Goal: Task Accomplishment & Management: Manage account settings

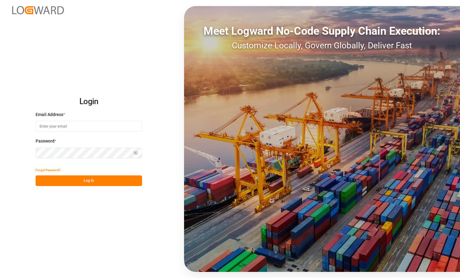
type input "shreyas.prasad@logward.com"
click at [103, 181] on button "Log In" at bounding box center [89, 180] width 107 height 11
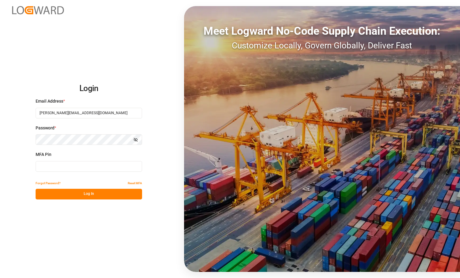
click at [96, 168] on input at bounding box center [89, 166] width 107 height 11
paste input "031992"
type input "031992"
click at [104, 192] on button "Log In" at bounding box center [89, 194] width 107 height 11
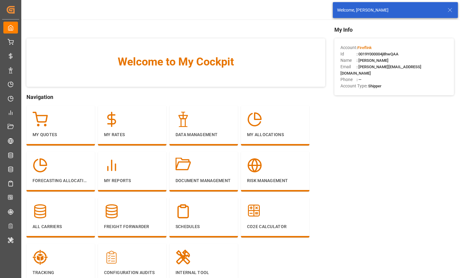
click at [449, 8] on icon at bounding box center [450, 9] width 7 height 7
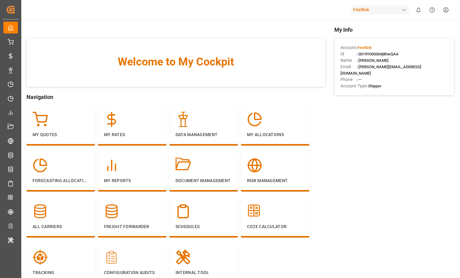
click at [381, 53] on span ": 0019Y000004j8hwQAA" at bounding box center [378, 54] width 42 height 5
copy span "0019Y000004j8hwQAA"
click at [445, 9] on html "Created by potrace 1.15, written by Peter Selinger 2001-2017 Created by potrace…" at bounding box center [230, 139] width 460 height 278
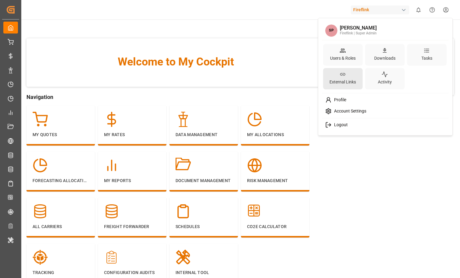
click at [329, 86] on div "External Links" at bounding box center [343, 82] width 29 height 9
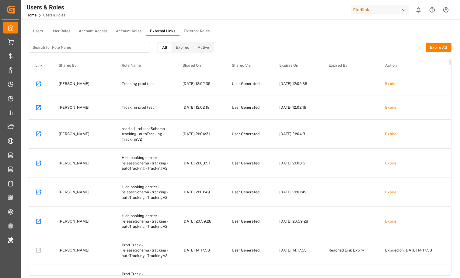
click at [185, 36] on div "All Expired Active" at bounding box center [122, 47] width 186 height 23
click at [190, 30] on button "External Roles" at bounding box center [197, 31] width 34 height 9
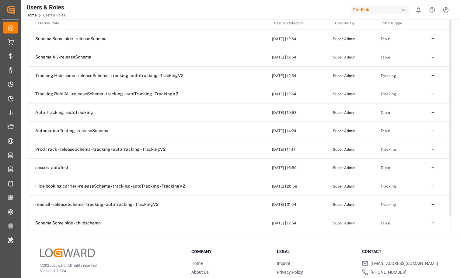
scroll to position [31, 0]
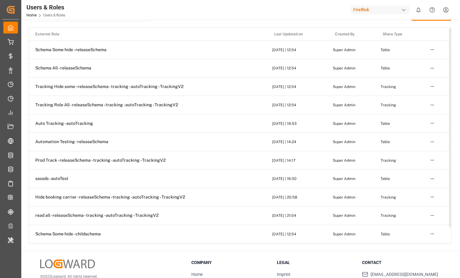
click at [110, 90] on td "Tracking Hide some - releaseSchema - tracking - autoTracking - TrackingV2" at bounding box center [148, 87] width 239 height 18
click at [125, 88] on span "Tracking Hide some - releaseSchema - tracking - autoTracking - TrackingV2" at bounding box center [109, 86] width 148 height 5
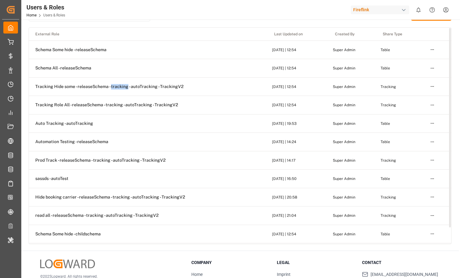
click at [125, 88] on span "Tracking Hide some - releaseSchema - tracking - autoTracking - TrackingV2" at bounding box center [109, 86] width 148 height 5
click at [101, 106] on span "Tracking Role All - releaseSchema - tracking - autoTracking - TrackingV2" at bounding box center [106, 104] width 143 height 5
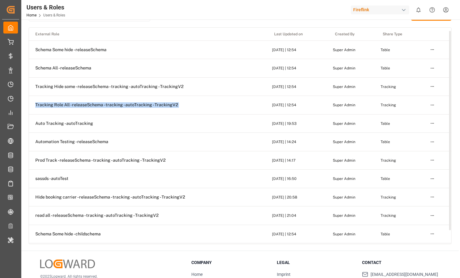
scroll to position [6, 0]
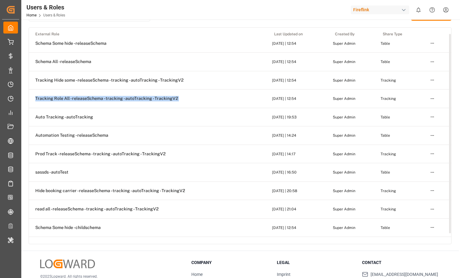
click at [91, 152] on span "Prod Track - releaseSchema - tracking - autoTracking - TrackingV2" at bounding box center [100, 153] width 130 height 5
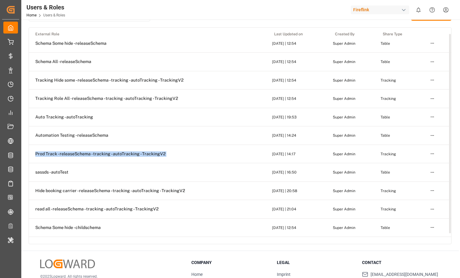
click at [91, 152] on span "Prod Track - releaseSchema - tracking - autoTracking - TrackingV2" at bounding box center [100, 153] width 130 height 5
click at [123, 154] on span "Prod Track - releaseSchema - tracking - autoTracking - TrackingV2" at bounding box center [100, 153] width 130 height 5
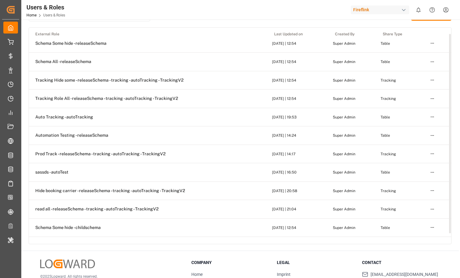
click at [123, 154] on span "Prod Track - releaseSchema - tracking - autoTracking - TrackingV2" at bounding box center [100, 153] width 130 height 5
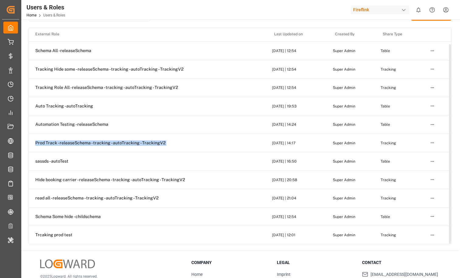
click at [118, 177] on span "Hide booking carrier - releaseSchema - tracking - autoTracking - TrackingV2" at bounding box center [110, 179] width 150 height 5
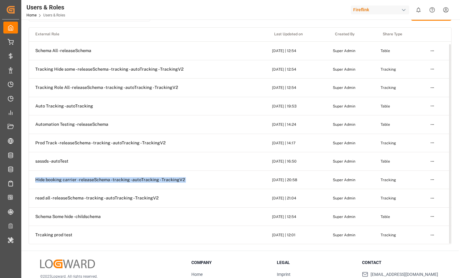
click at [114, 198] on span "read all - releaseSchema - tracking - autoTracking - TrackingV2" at bounding box center [96, 197] width 123 height 5
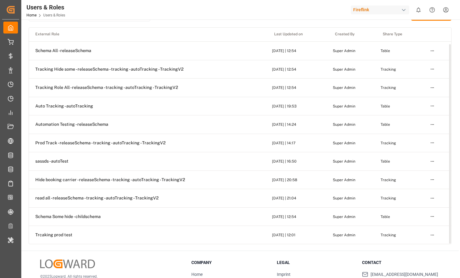
click at [114, 198] on span "read all - releaseSchema - tracking - autoTracking - TrackingV2" at bounding box center [96, 197] width 123 height 5
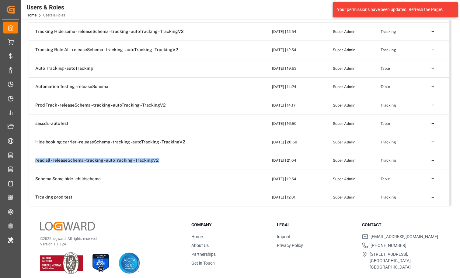
scroll to position [0, 0]
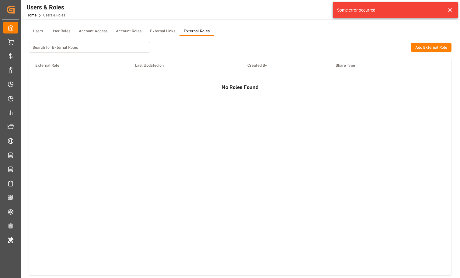
click at [167, 34] on button "External Links" at bounding box center [163, 31] width 34 height 9
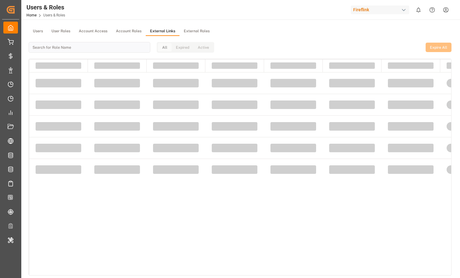
click at [188, 34] on button "External Roles" at bounding box center [197, 31] width 34 height 9
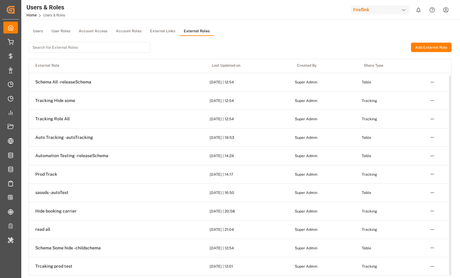
scroll to position [9, 0]
